Goal: Task Accomplishment & Management: Manage account settings

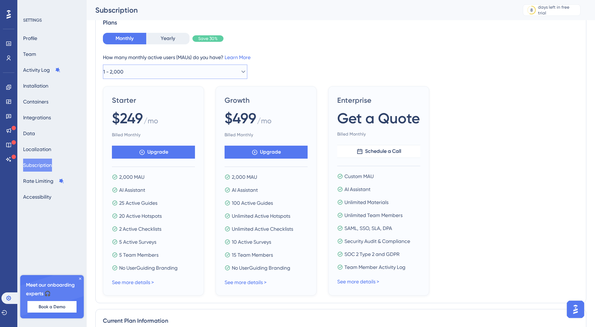
click at [189, 75] on button "1 - 2,000" at bounding box center [175, 72] width 144 height 14
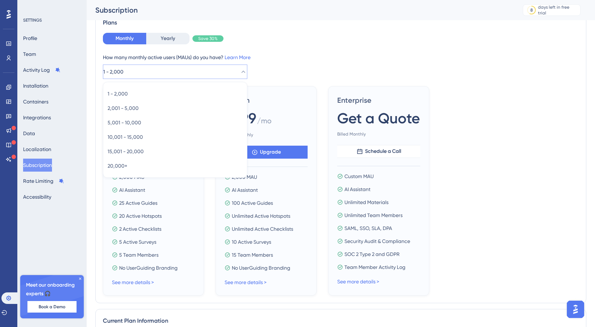
click at [264, 66] on div "How many monthly active users ([PERSON_NAME]) do you have? Learn More 1 - 2,000…" at bounding box center [341, 66] width 476 height 26
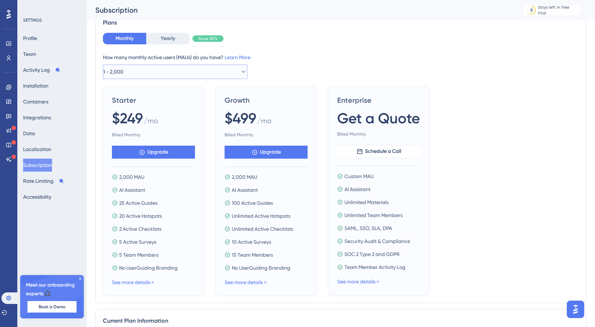
click at [219, 68] on button "1 - 2,000" at bounding box center [175, 72] width 144 height 14
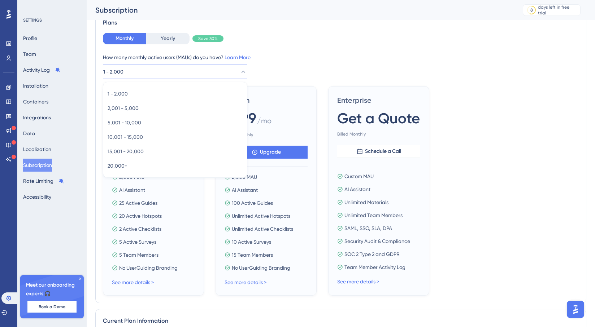
click at [275, 60] on div "How many monthly active users (MAUs) do you have? Learn More" at bounding box center [341, 57] width 476 height 9
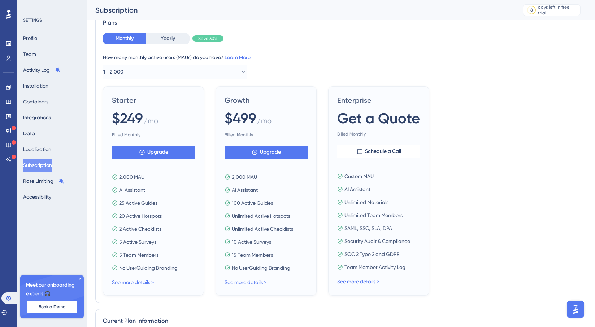
click at [231, 75] on button "1 - 2,000" at bounding box center [175, 72] width 144 height 14
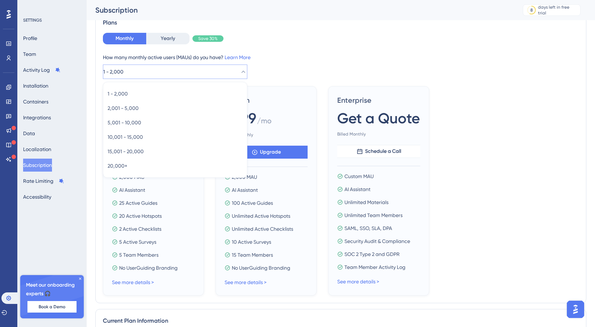
click at [231, 75] on button "1 - 2,000" at bounding box center [175, 72] width 144 height 14
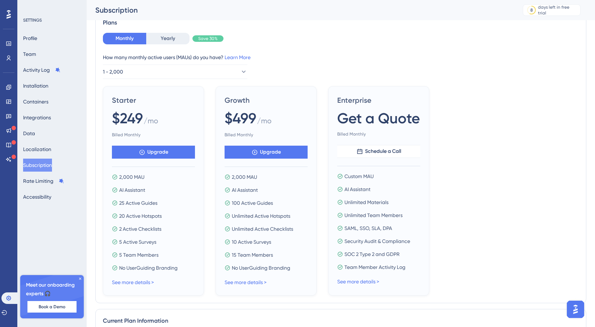
scroll to position [51, 0]
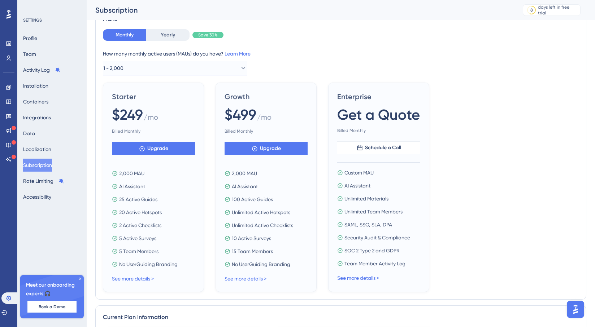
click at [192, 67] on button "1 - 2,000" at bounding box center [175, 68] width 144 height 14
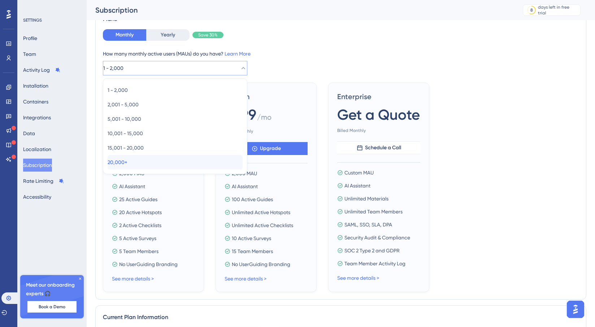
click at [173, 167] on div "20,000+ 20,000+" at bounding box center [175, 162] width 135 height 14
click at [173, 167] on div "Starter $249 / mo Billed Monthly Upgrade 2,000 MAU AI Assistant 25 Active Guide…" at bounding box center [153, 188] width 101 height 210
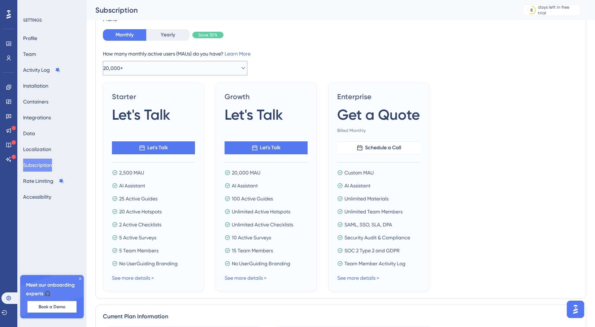
click at [194, 65] on button "20,000+" at bounding box center [175, 68] width 144 height 14
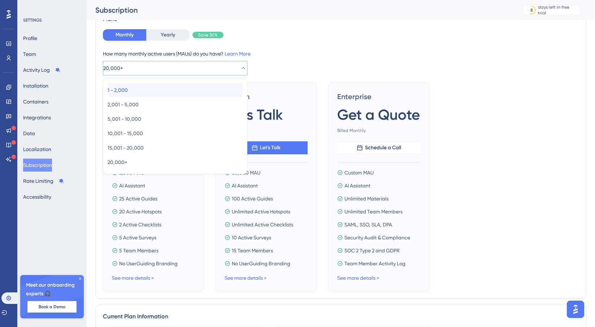
click at [180, 93] on div "1 - 2,000 1 - 2,000" at bounding box center [175, 90] width 135 height 14
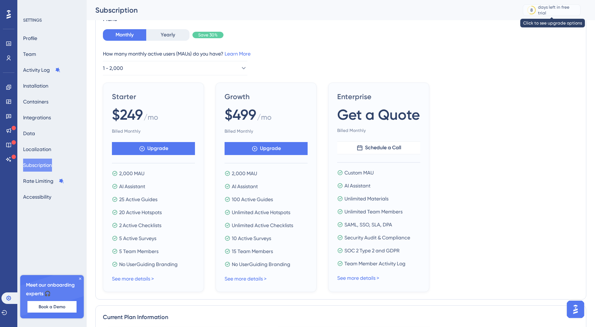
click at [534, 12] on div "8" at bounding box center [531, 9] width 7 height 7
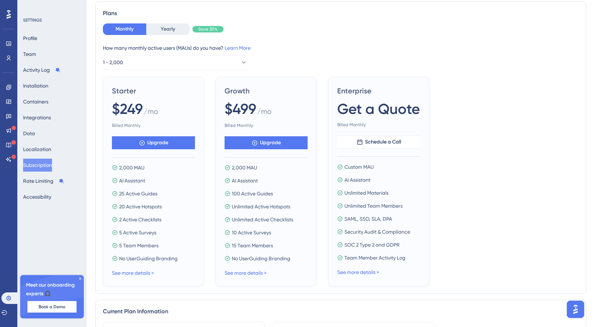
scroll to position [0, 0]
